Goal: Task Accomplishment & Management: Use online tool/utility

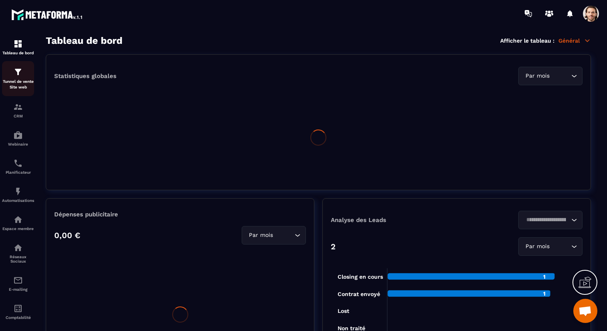
click at [25, 80] on p "Tunnel de vente Site web" at bounding box center [18, 84] width 32 height 11
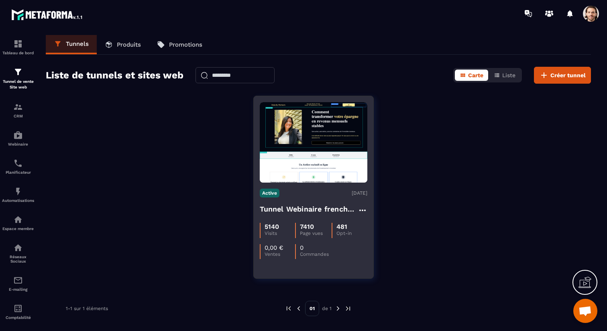
click at [289, 210] on h4 "Tunnel Webinaire frenchy partners" at bounding box center [309, 208] width 98 height 11
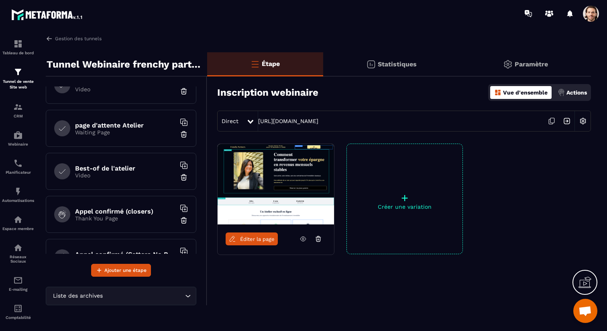
scroll to position [124, 0]
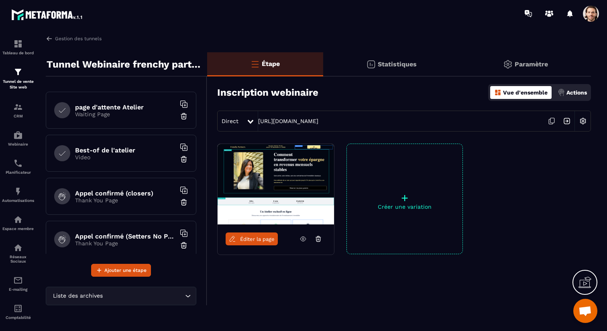
click at [130, 123] on div "page d'attente Atelier Waiting Page" at bounding box center [121, 110] width 151 height 37
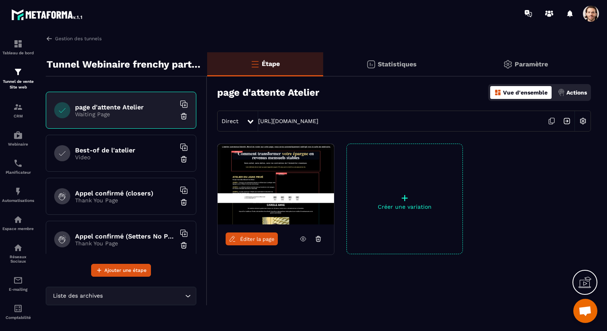
click at [271, 238] on span "Éditer la page" at bounding box center [257, 239] width 35 height 6
